Goal: Book appointment/travel/reservation

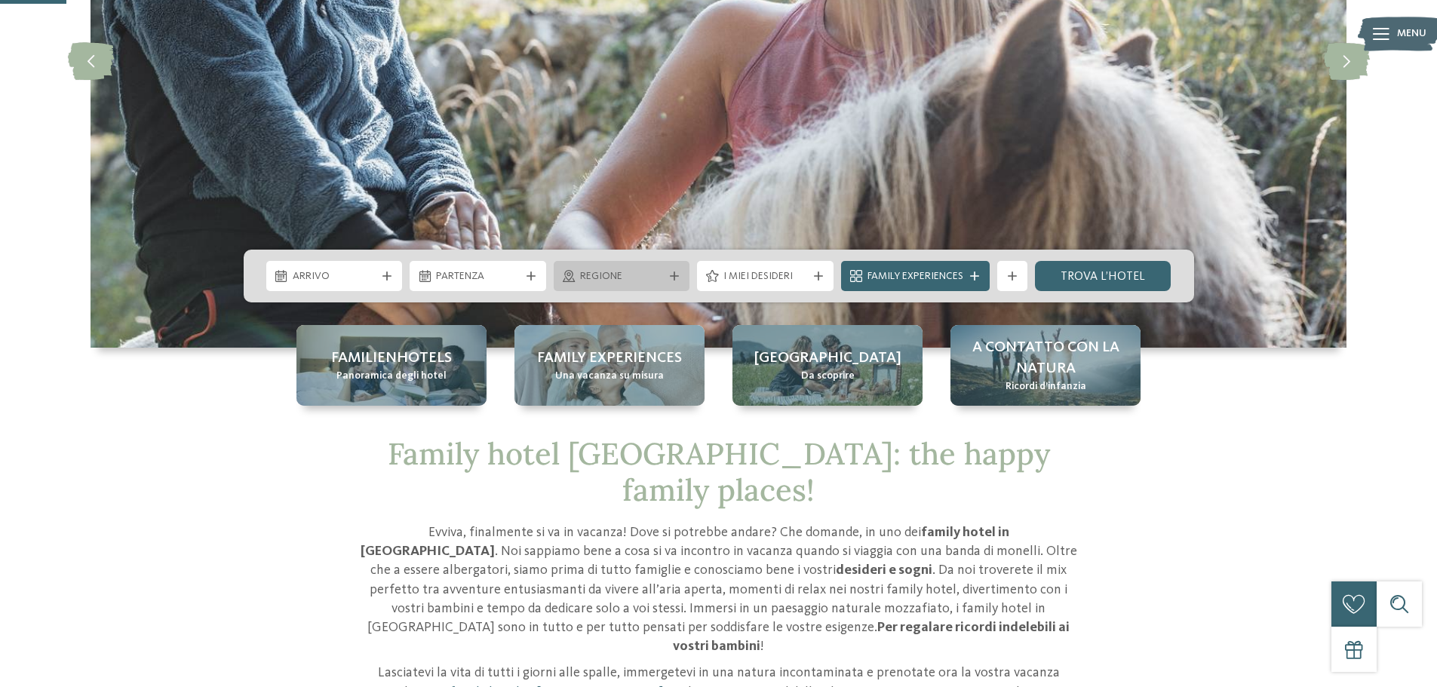
click at [585, 274] on span "Regione" at bounding box center [622, 276] width 84 height 15
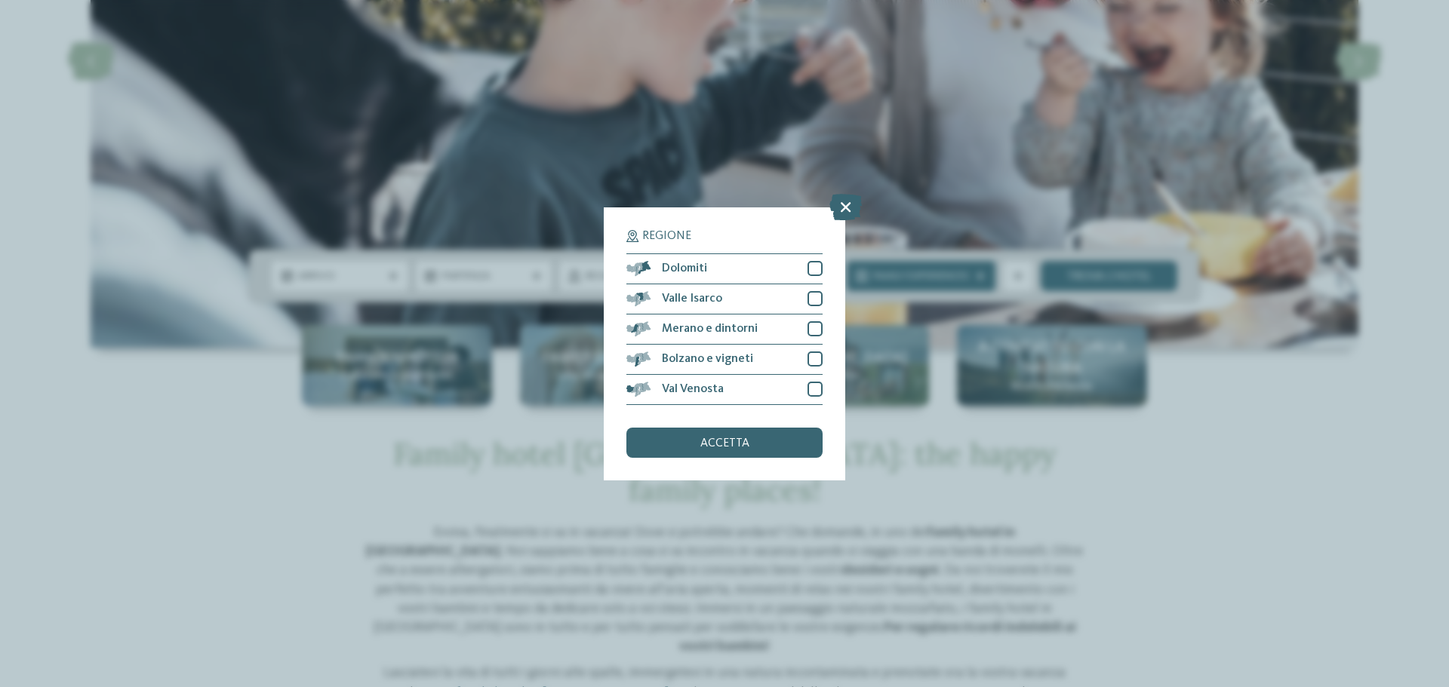
click at [1383, 434] on div "Regione Dolomiti" at bounding box center [724, 343] width 1449 height 687
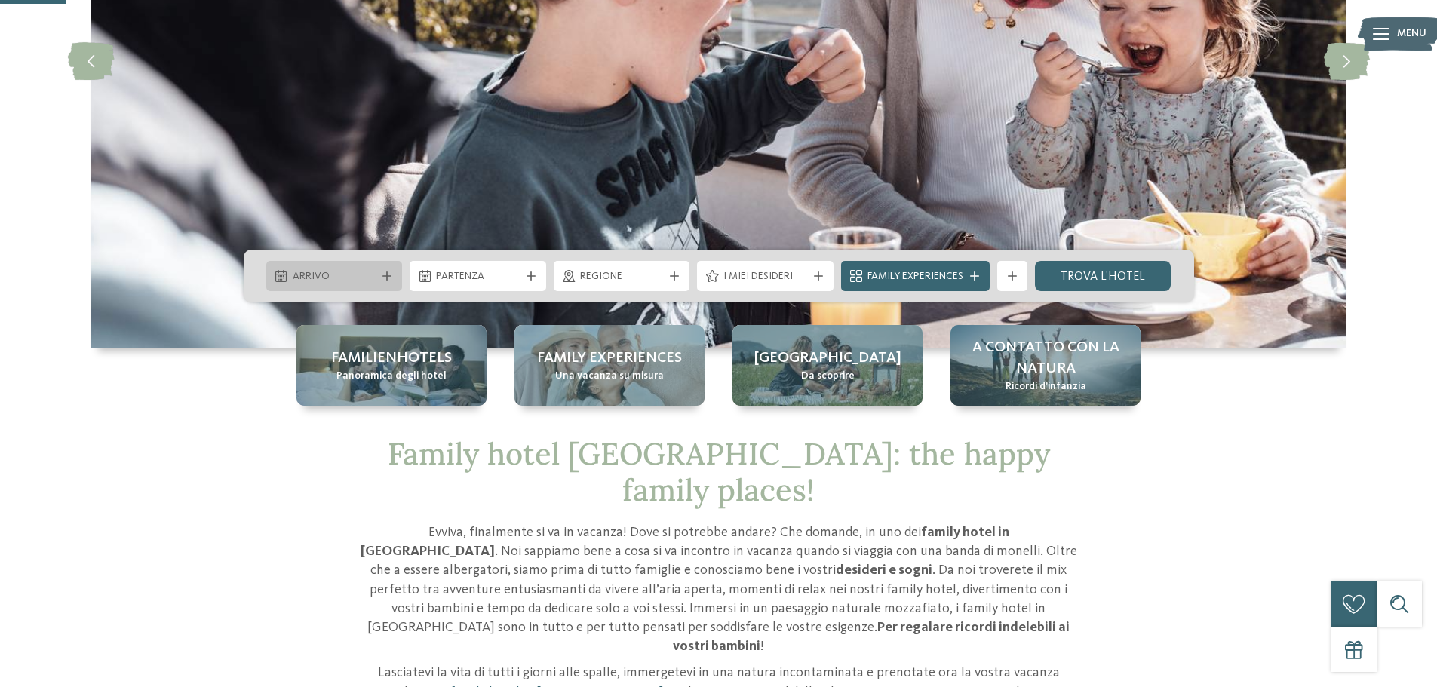
click at [330, 272] on span "Arrivo" at bounding box center [335, 276] width 84 height 15
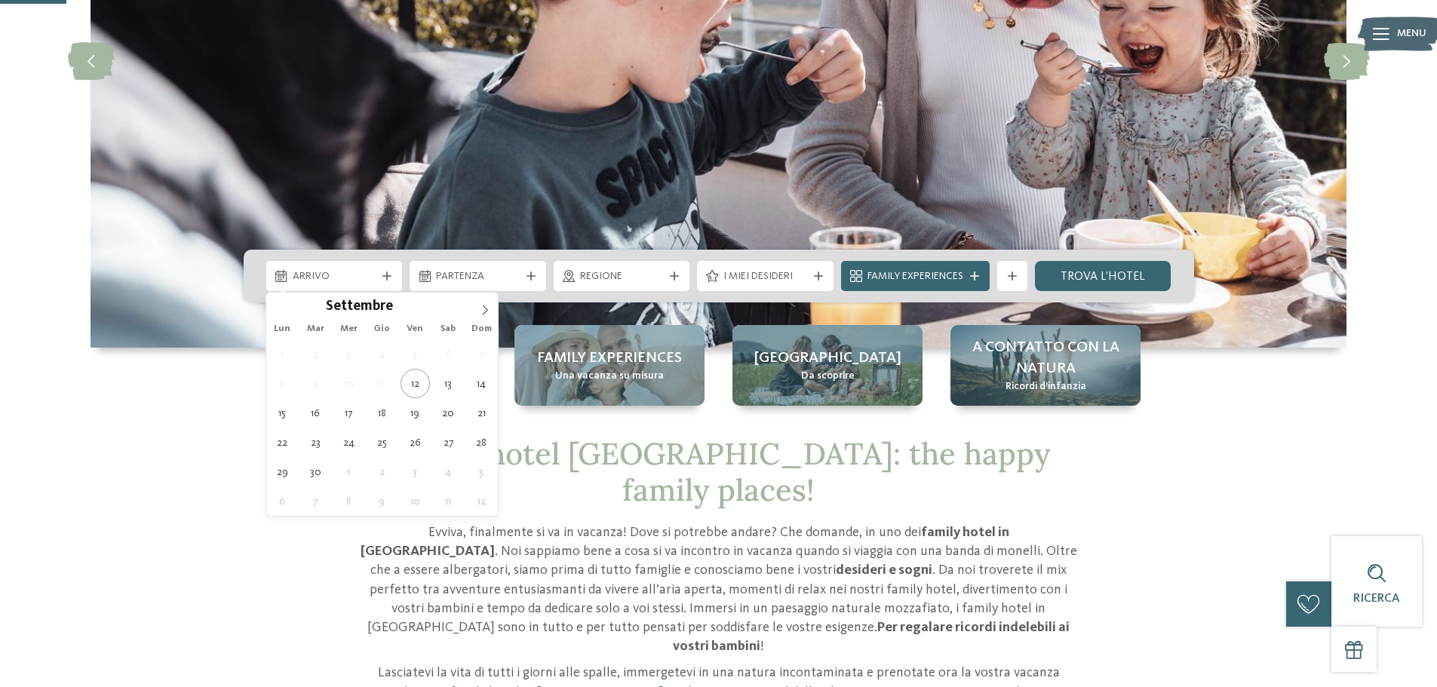
click at [484, 322] on div "Lun Mar Mer Gio Ven Sab Dom" at bounding box center [382, 328] width 232 height 21
click at [488, 315] on icon at bounding box center [485, 310] width 11 height 11
type input "****"
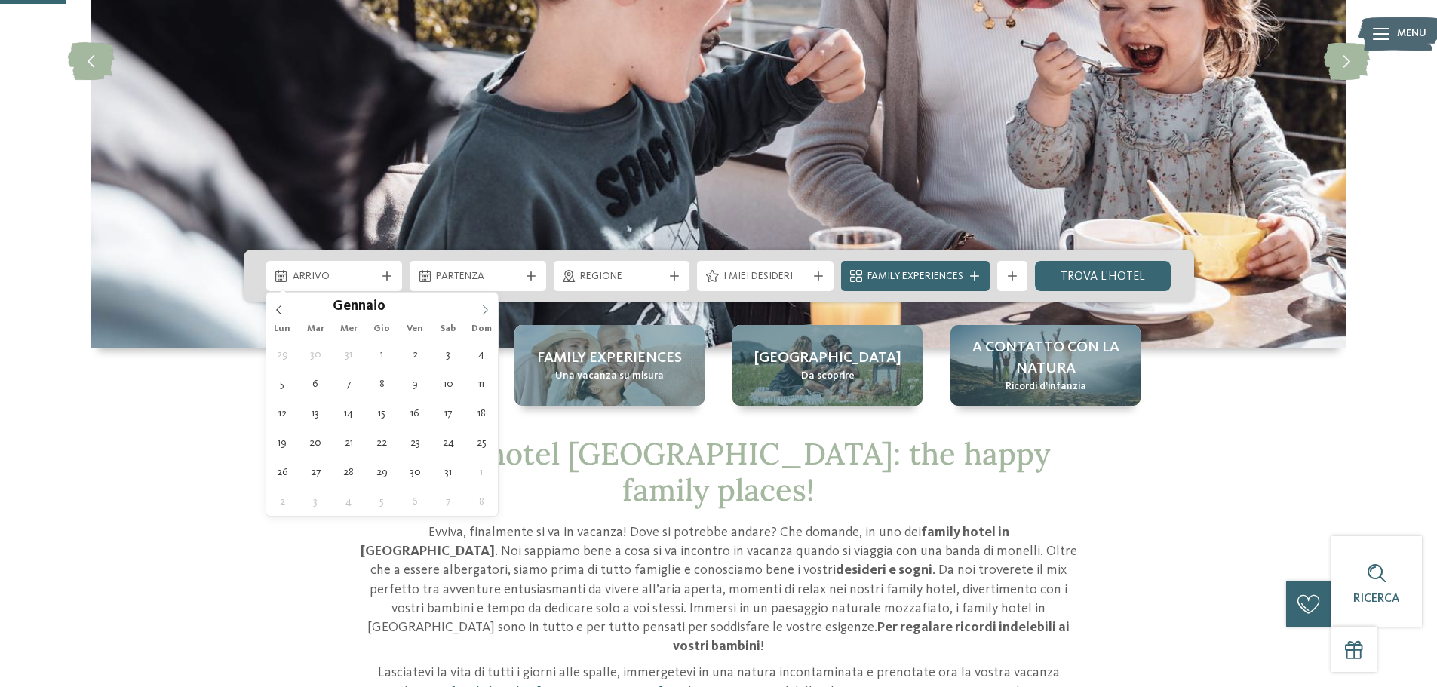
click at [488, 315] on icon at bounding box center [485, 310] width 11 height 11
type div "[DATE]"
type input "****"
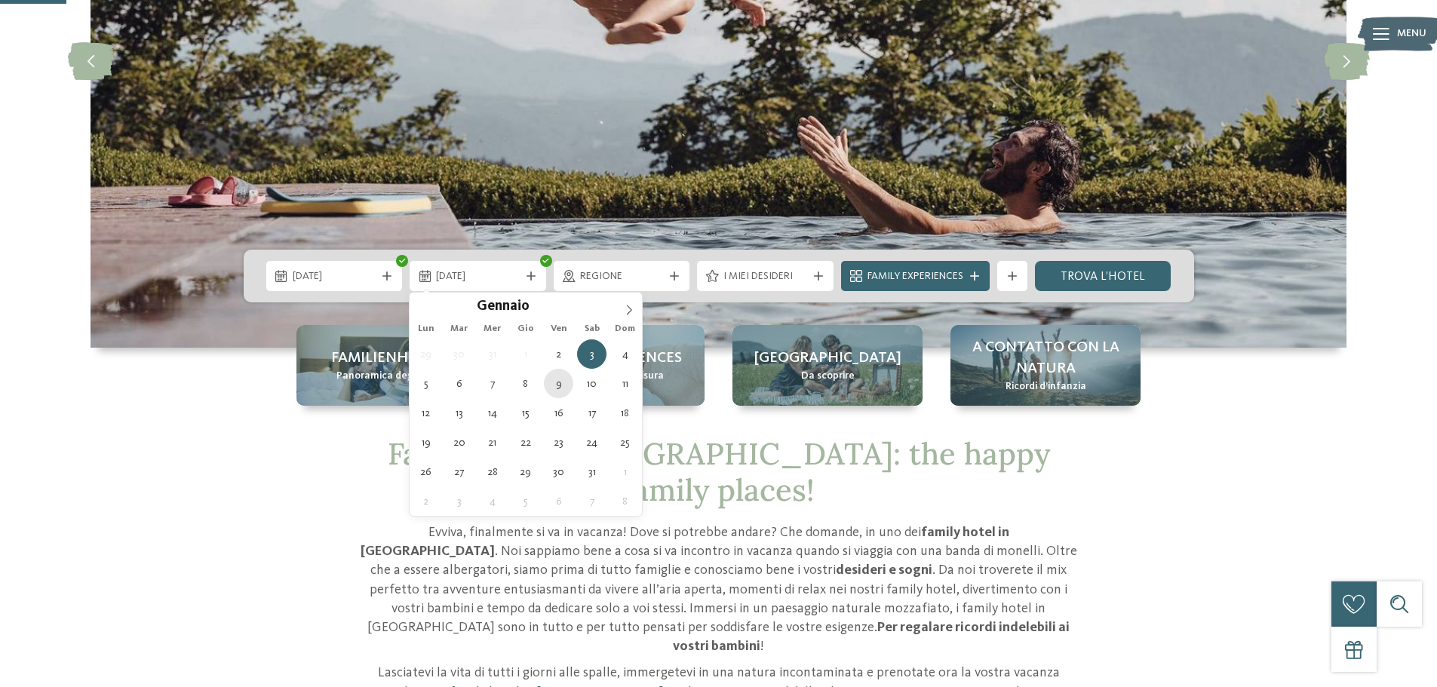
type div "[DATE]"
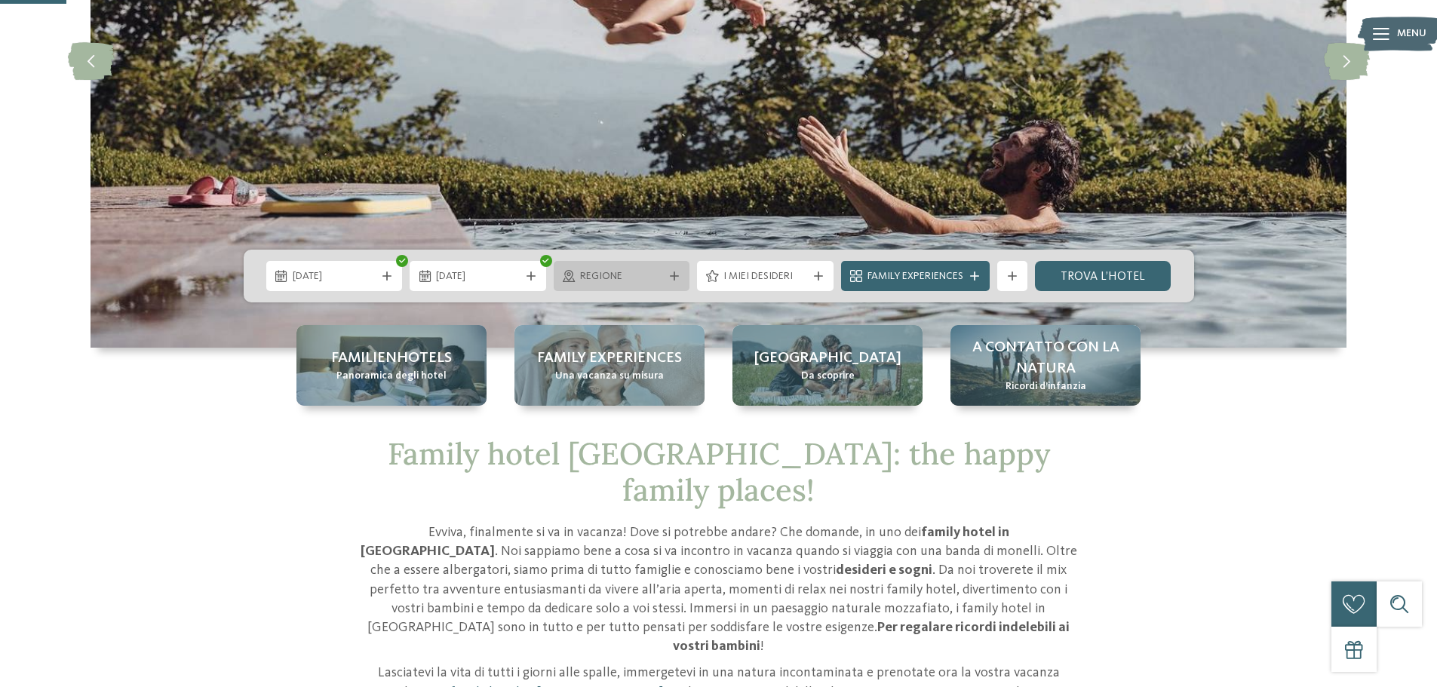
click at [616, 282] on span "Regione" at bounding box center [622, 276] width 84 height 15
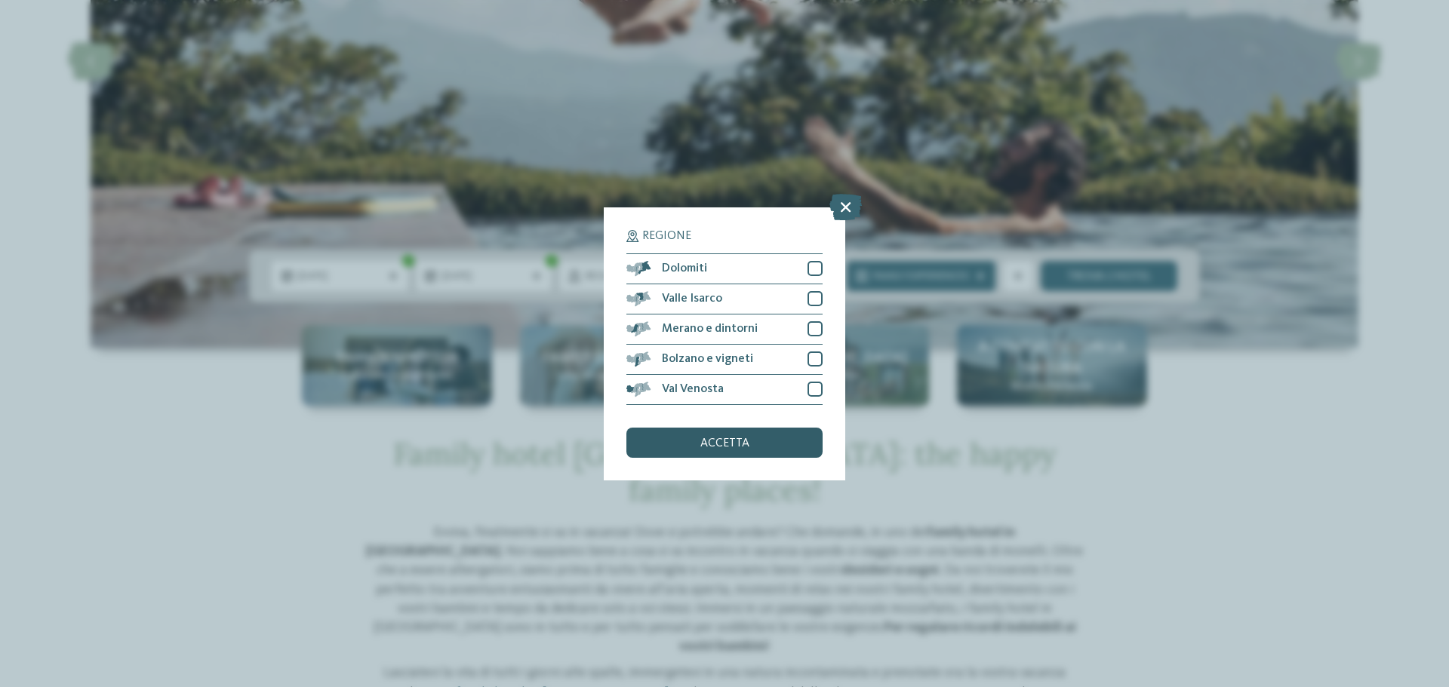
click at [761, 445] on div "accetta" at bounding box center [724, 443] width 196 height 30
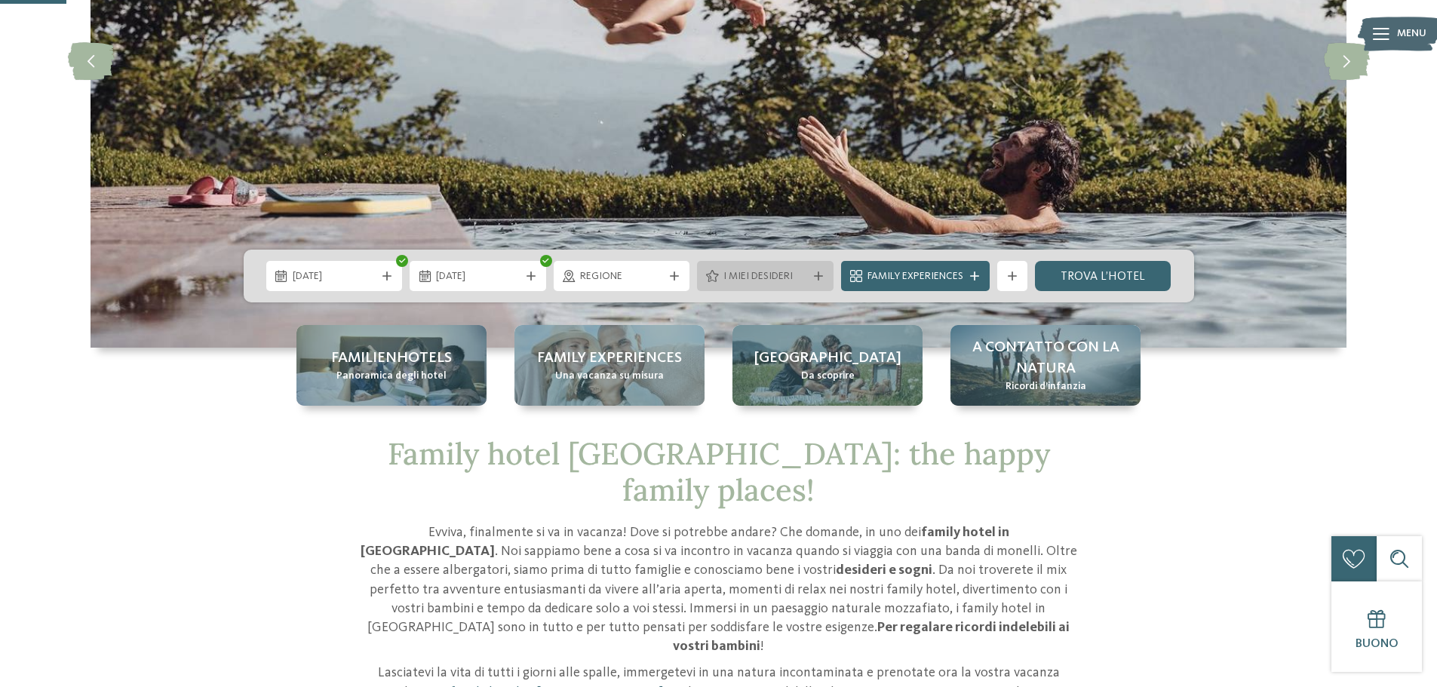
click at [741, 279] on span "I miei desideri" at bounding box center [766, 276] width 84 height 15
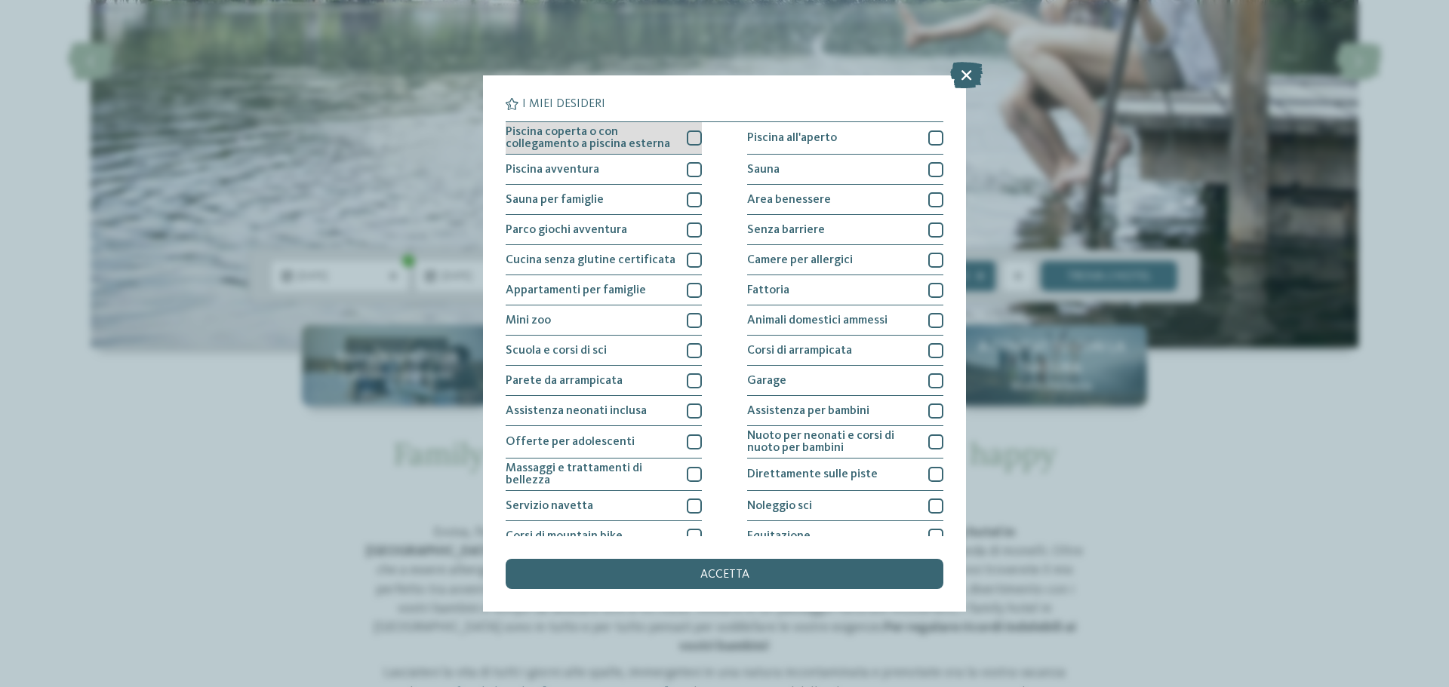
click at [692, 139] on div at bounding box center [694, 138] width 15 height 15
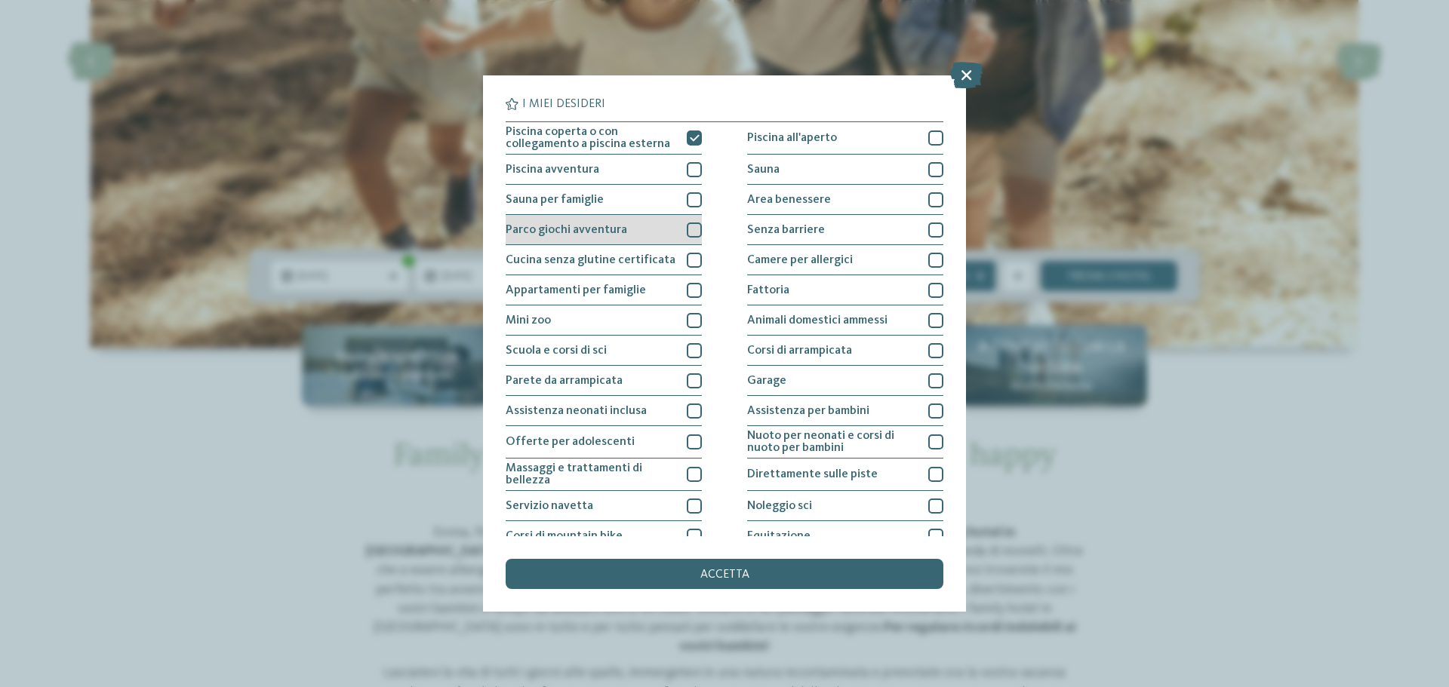
click at [693, 234] on div at bounding box center [694, 230] width 15 height 15
click at [693, 234] on icon at bounding box center [695, 230] width 10 height 9
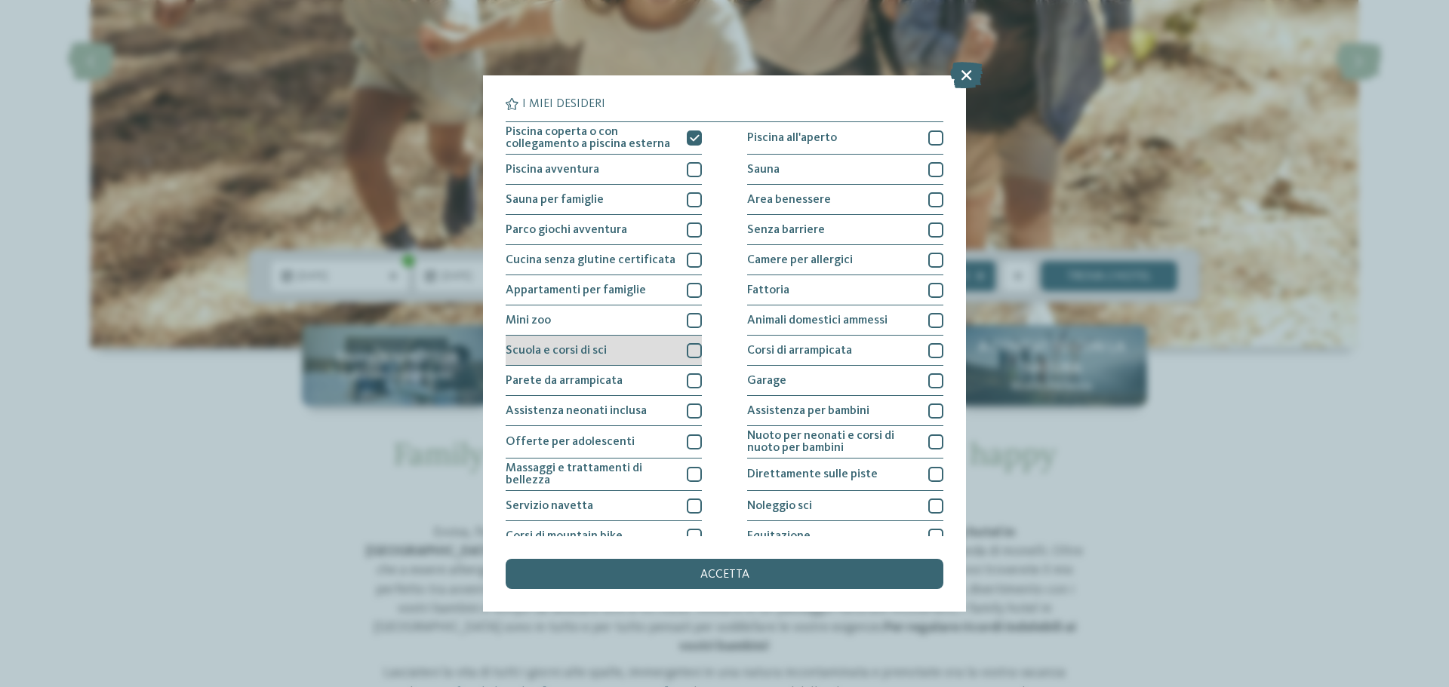
click at [681, 346] on div "Scuola e corsi di sci" at bounding box center [604, 351] width 196 height 30
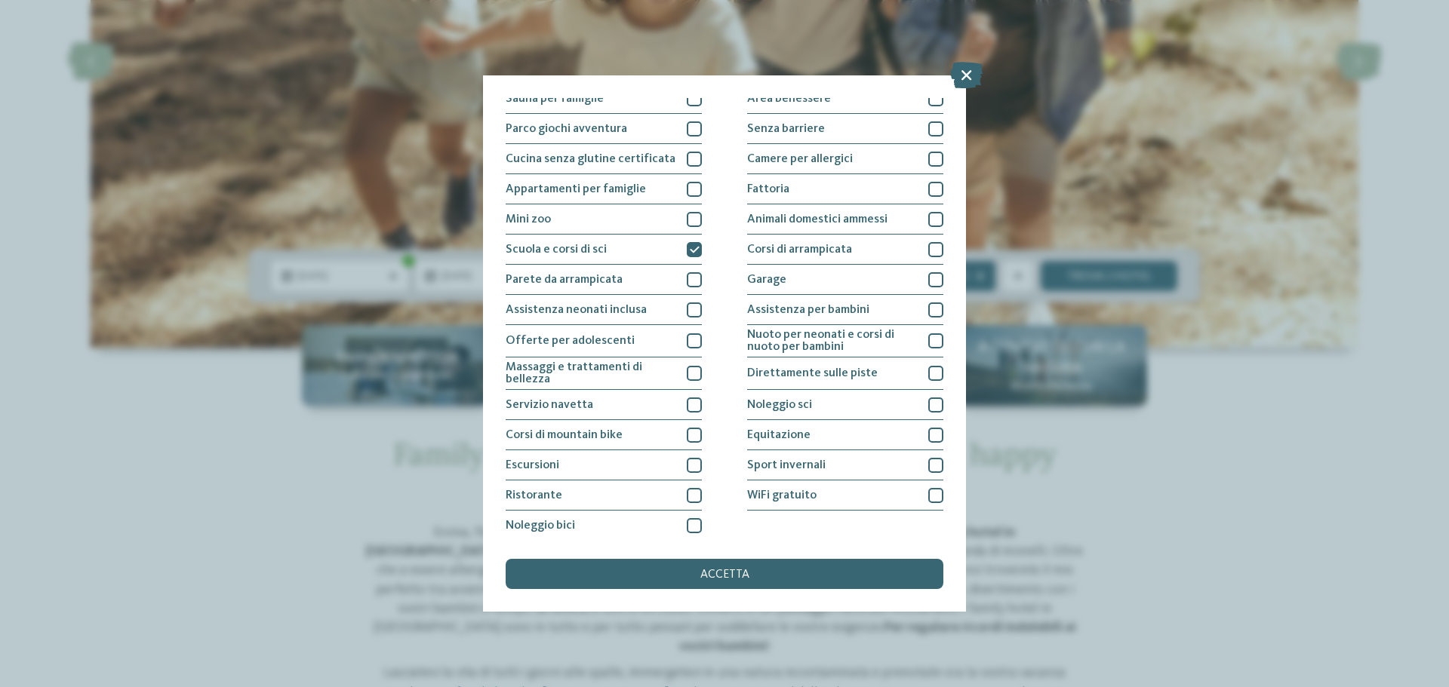
scroll to position [106, 0]
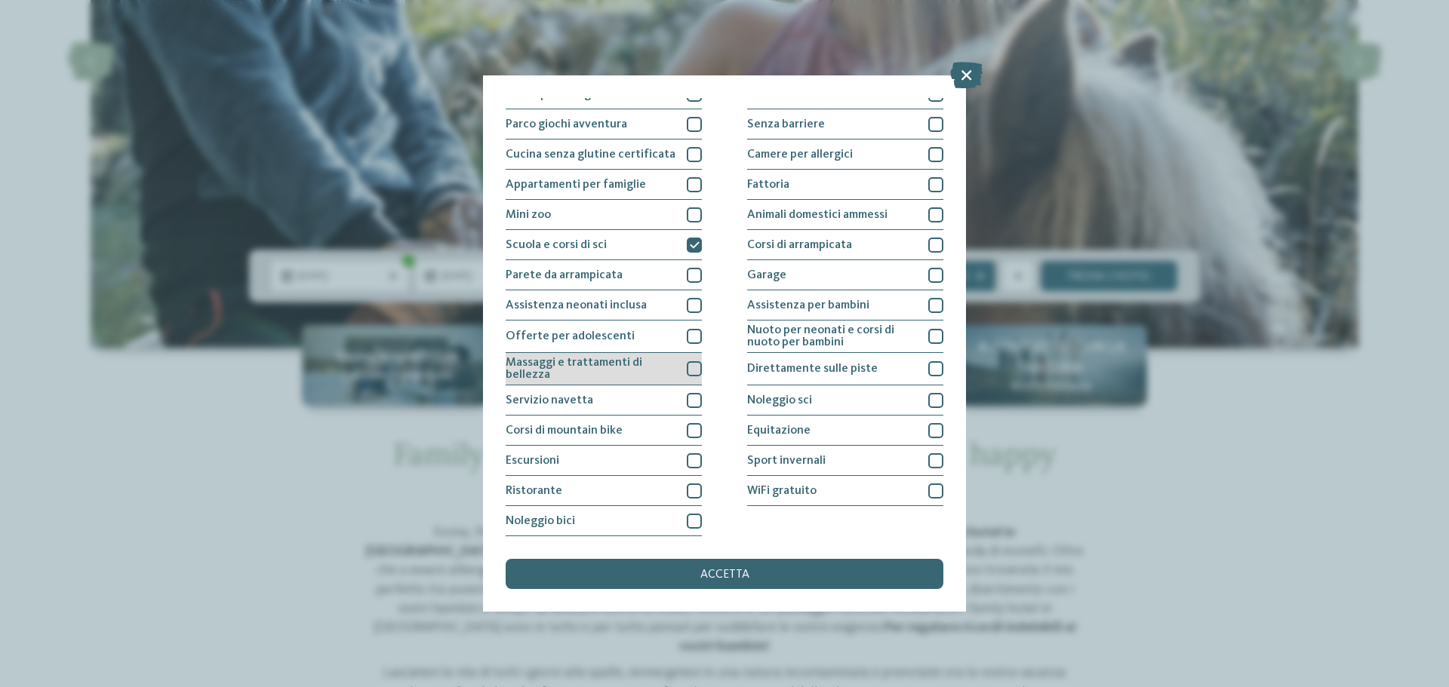
click at [687, 370] on div at bounding box center [694, 368] width 15 height 15
click at [687, 394] on div at bounding box center [694, 400] width 15 height 15
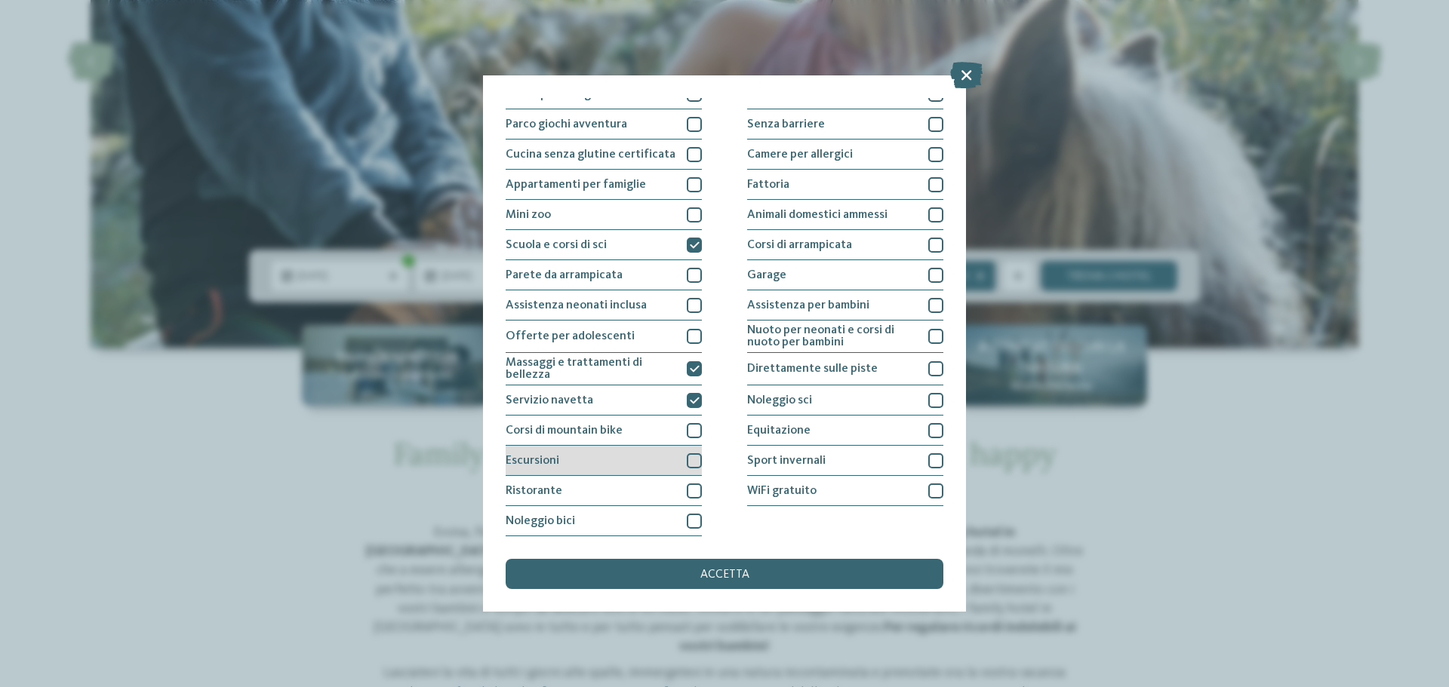
click at [692, 468] on div at bounding box center [694, 460] width 15 height 15
click at [928, 459] on div at bounding box center [935, 460] width 15 height 15
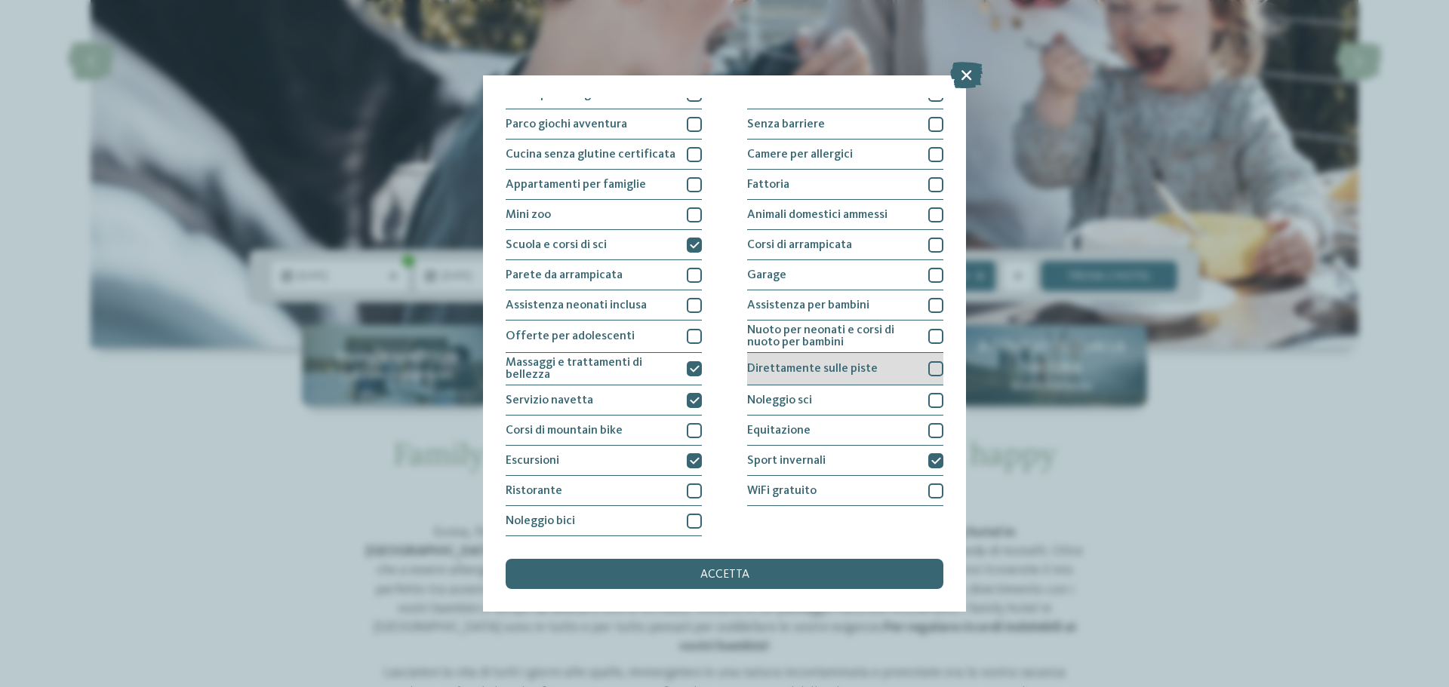
click at [914, 371] on div "Direttamente sulle piste" at bounding box center [845, 369] width 196 height 32
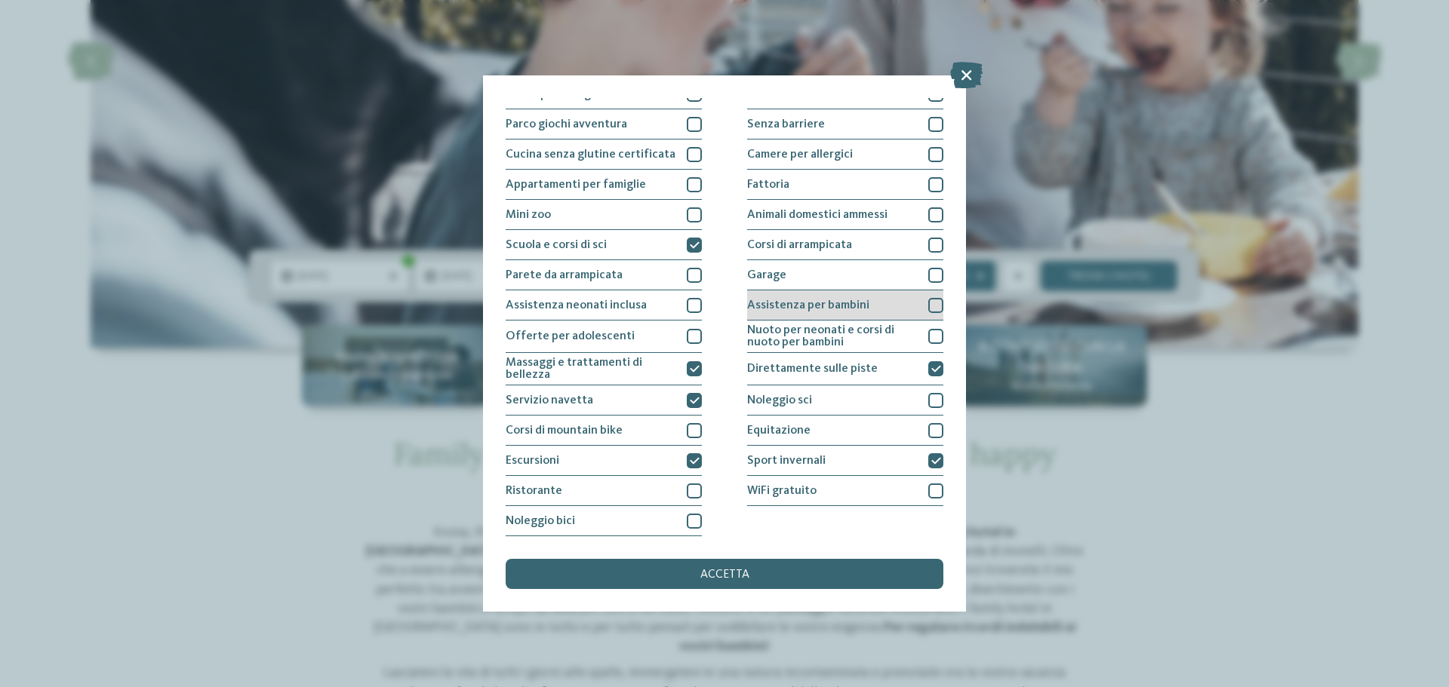
click at [929, 300] on div at bounding box center [935, 305] width 15 height 15
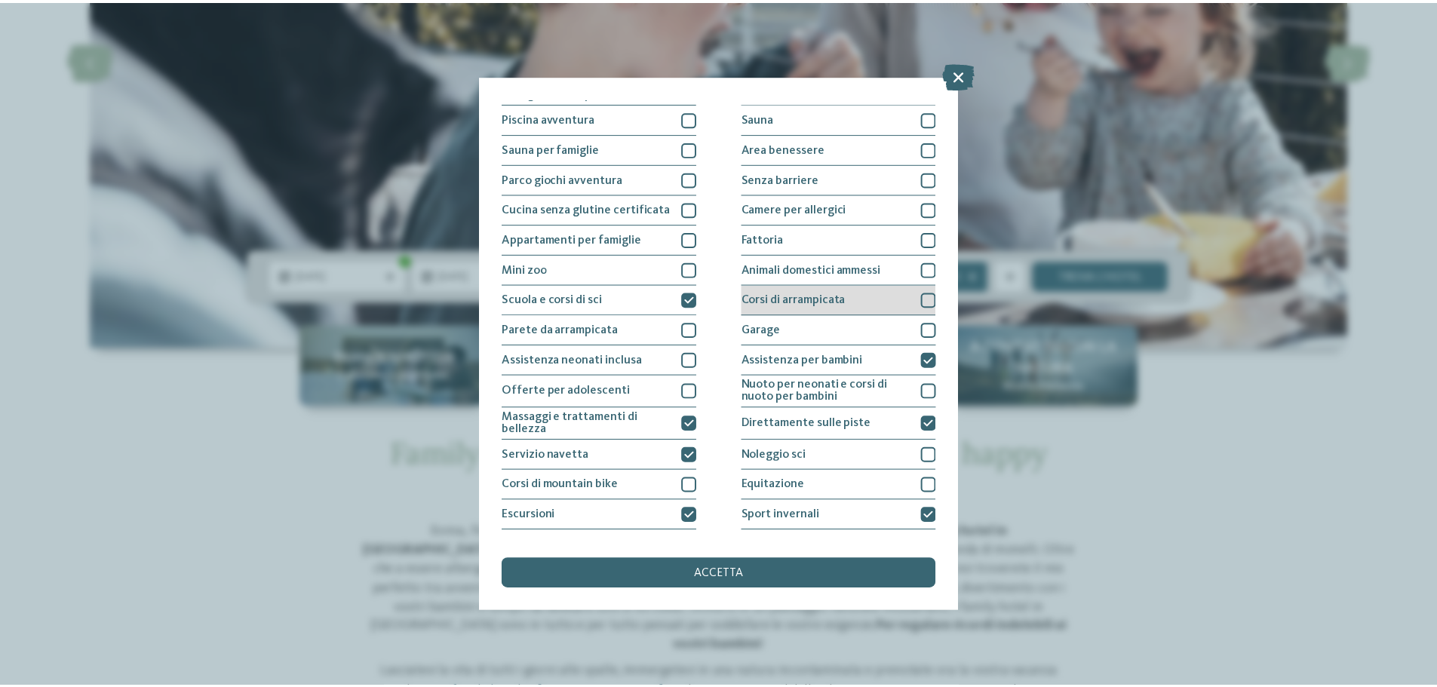
scroll to position [0, 0]
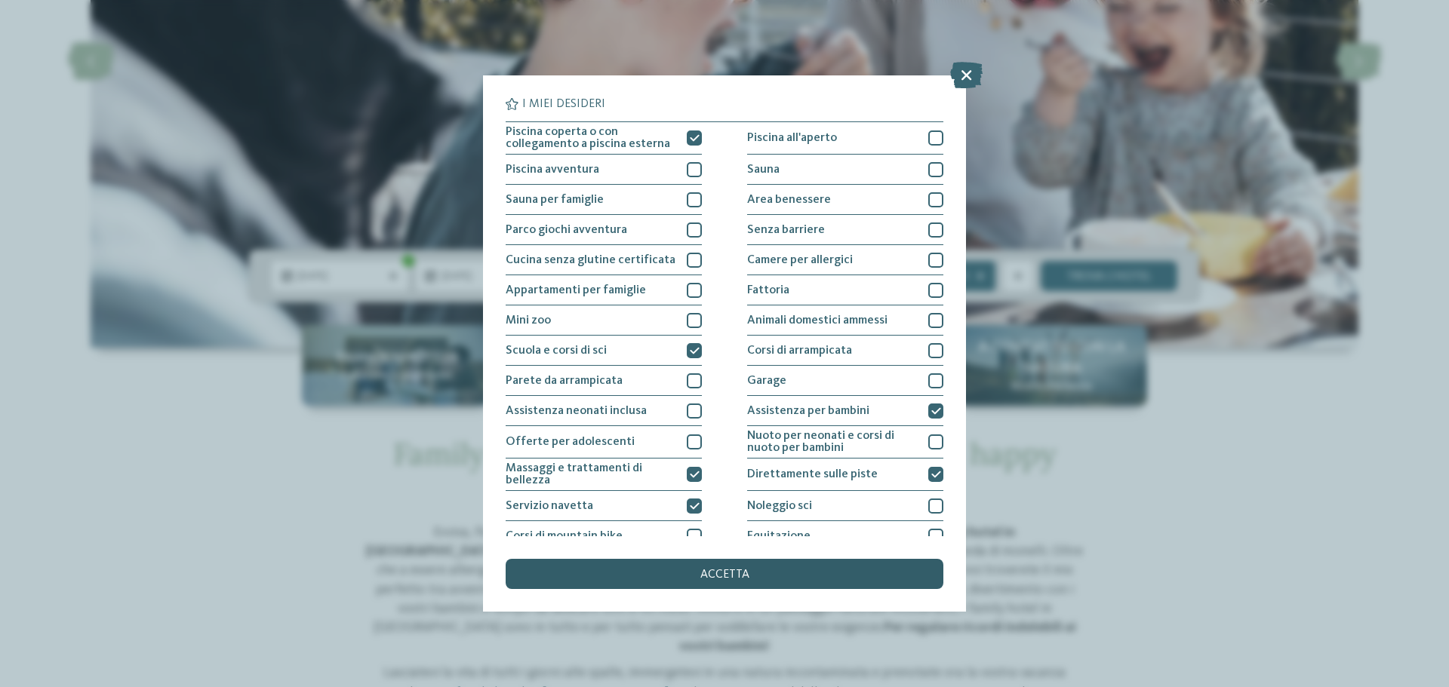
click at [772, 577] on div "accetta" at bounding box center [725, 574] width 438 height 30
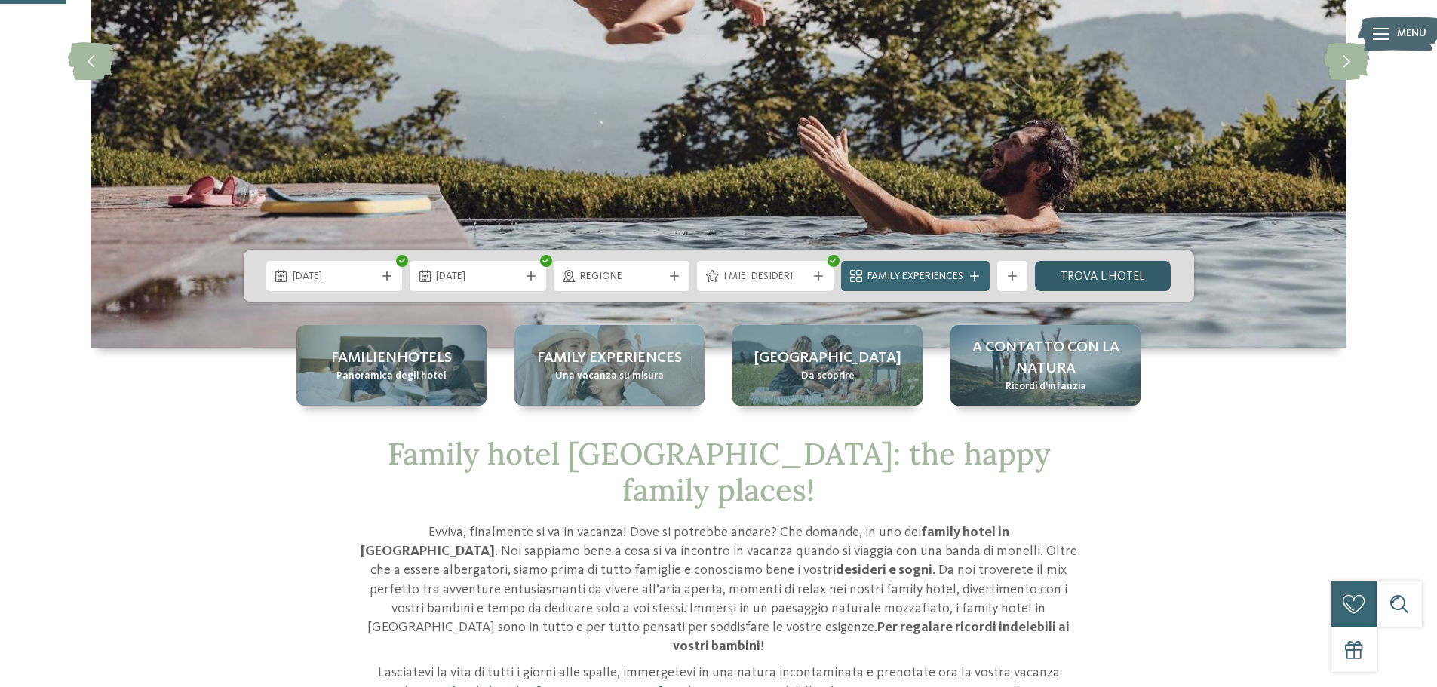
click at [1044, 275] on link "trova l’hotel" at bounding box center [1103, 276] width 137 height 30
